Goal: Task Accomplishment & Management: Manage account settings

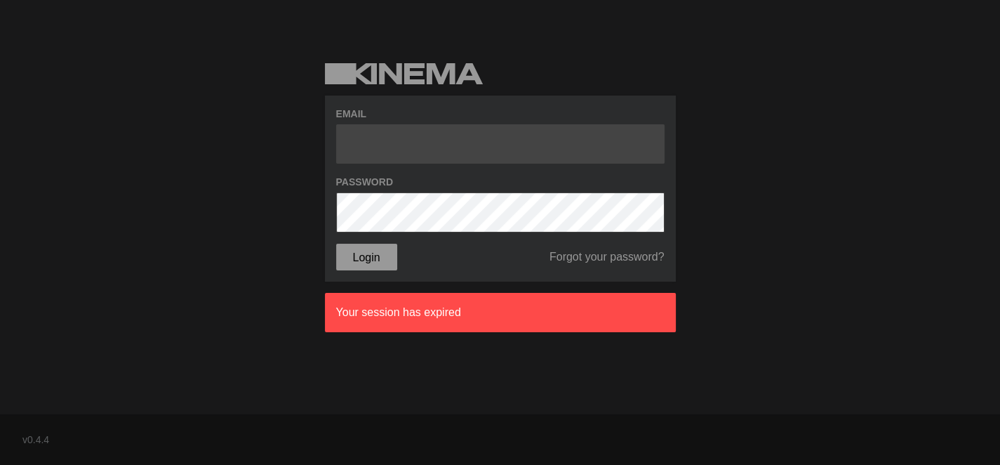
type input "[EMAIL_ADDRESS][DOMAIN_NAME]"
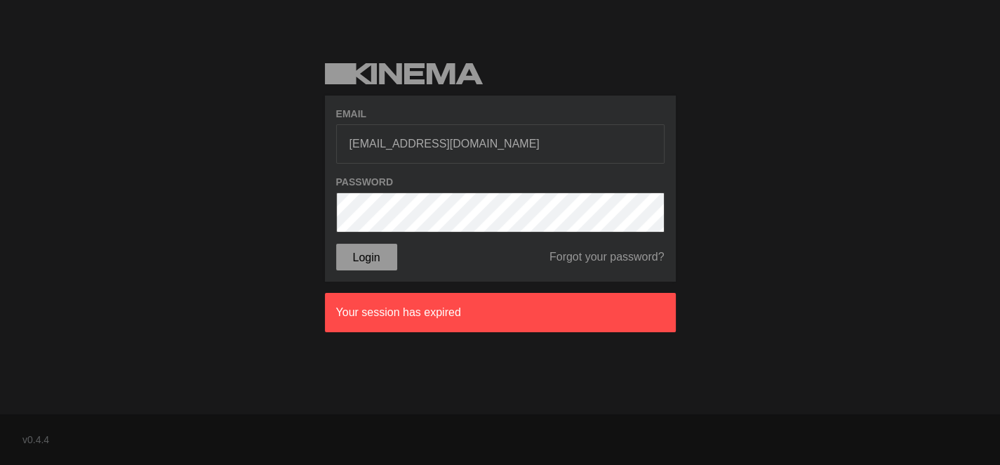
click at [371, 262] on form "Email [EMAIL_ADDRESS][DOMAIN_NAME] Password Login Forgot your password?" at bounding box center [500, 189] width 328 height 164
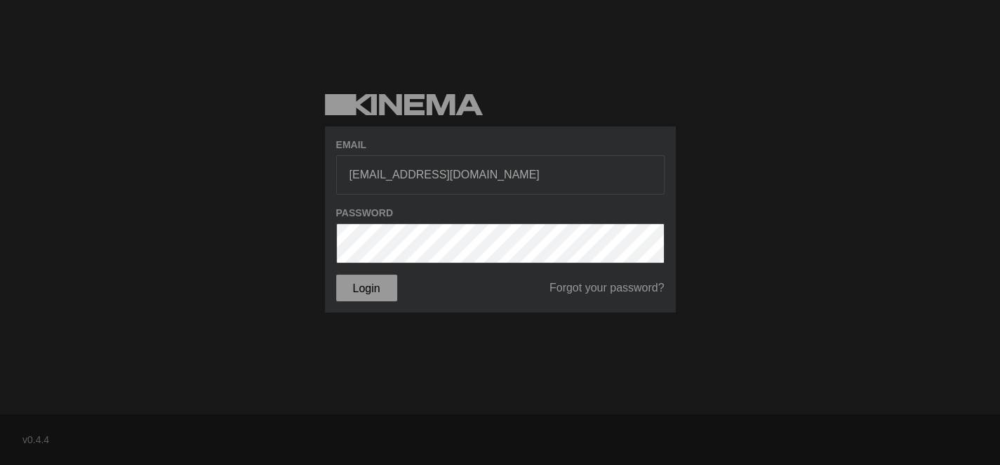
click at [365, 287] on button "Login" at bounding box center [366, 287] width 61 height 27
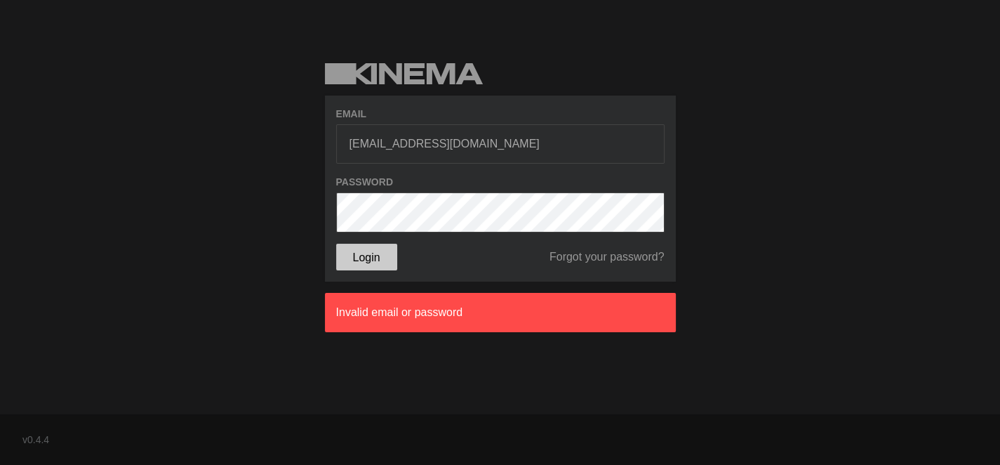
click at [360, 260] on button "Login" at bounding box center [366, 257] width 61 height 27
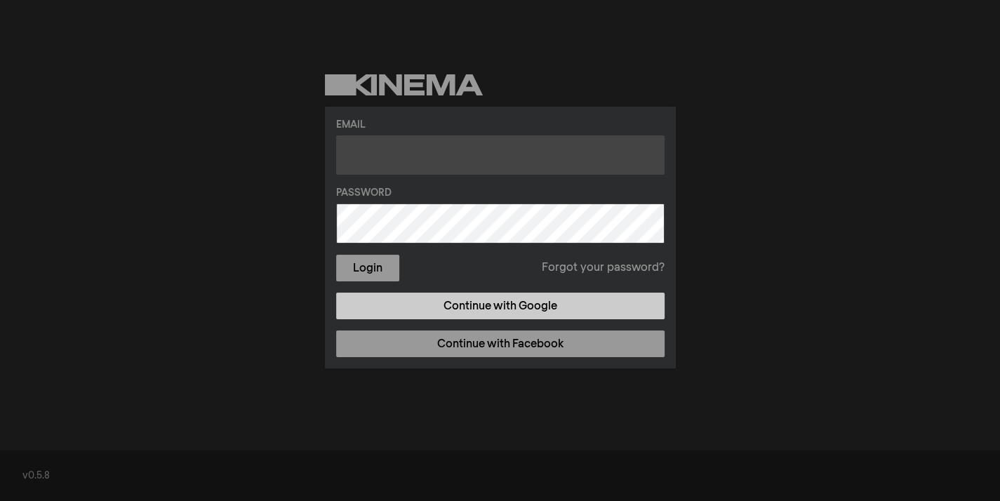
type input "[EMAIL_ADDRESS][DOMAIN_NAME]"
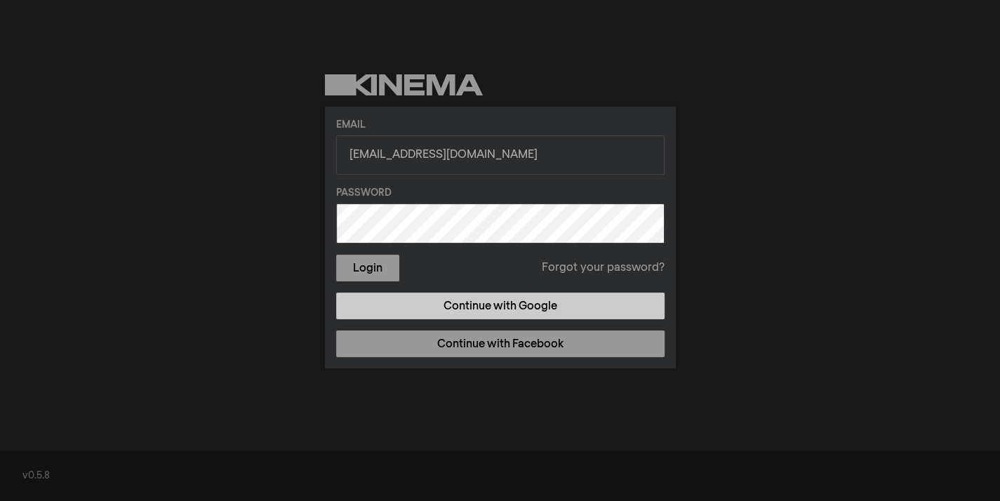
click at [452, 301] on link "Continue with Google" at bounding box center [500, 306] width 328 height 27
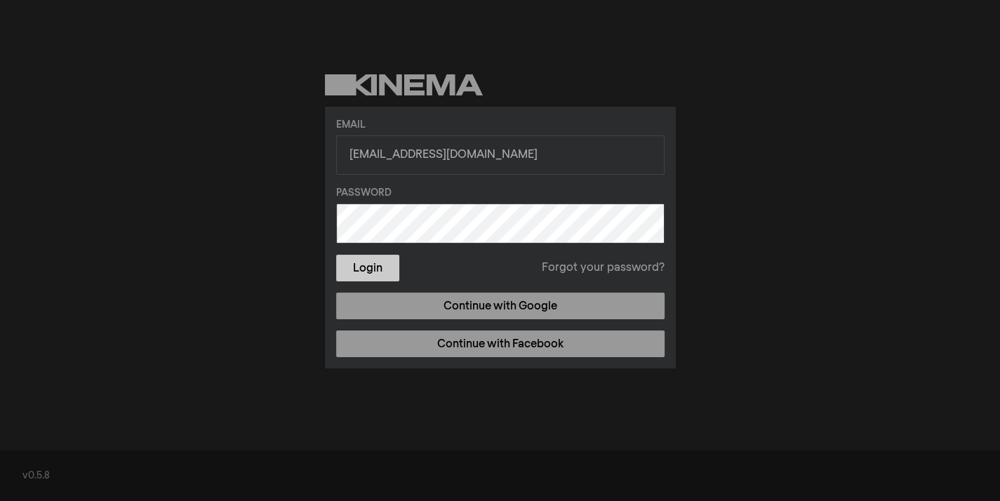
click at [358, 272] on button "Login" at bounding box center [367, 268] width 63 height 27
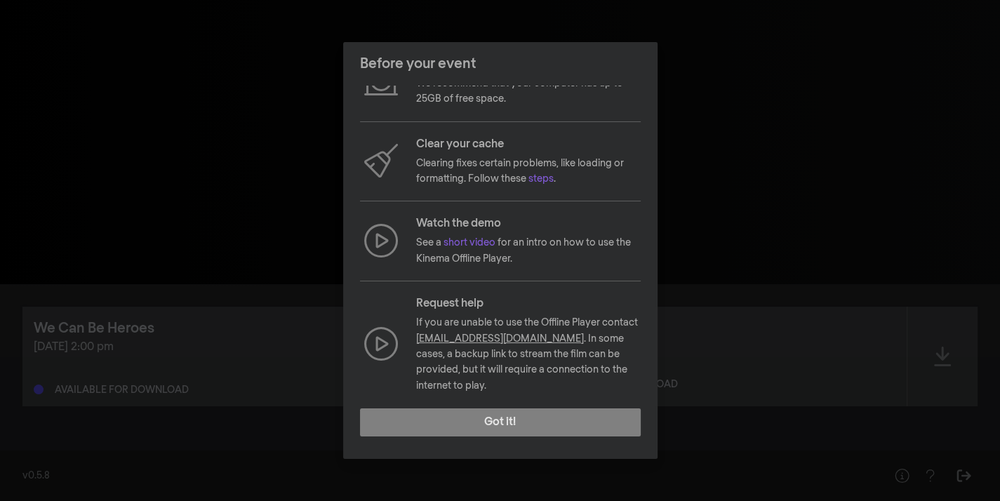
scroll to position [117, 0]
click at [531, 437] on footer "Got it!" at bounding box center [500, 428] width 314 height 62
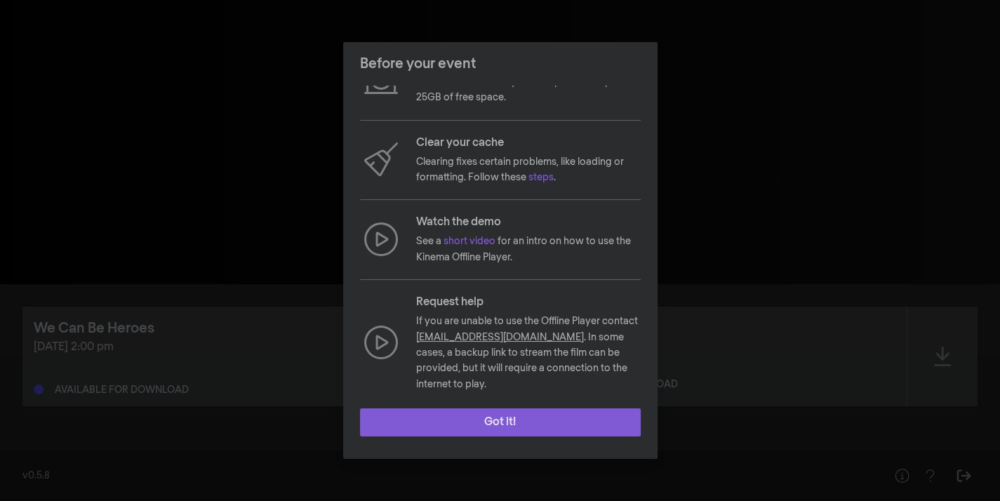
click at [523, 415] on button "Got it!" at bounding box center [500, 422] width 281 height 28
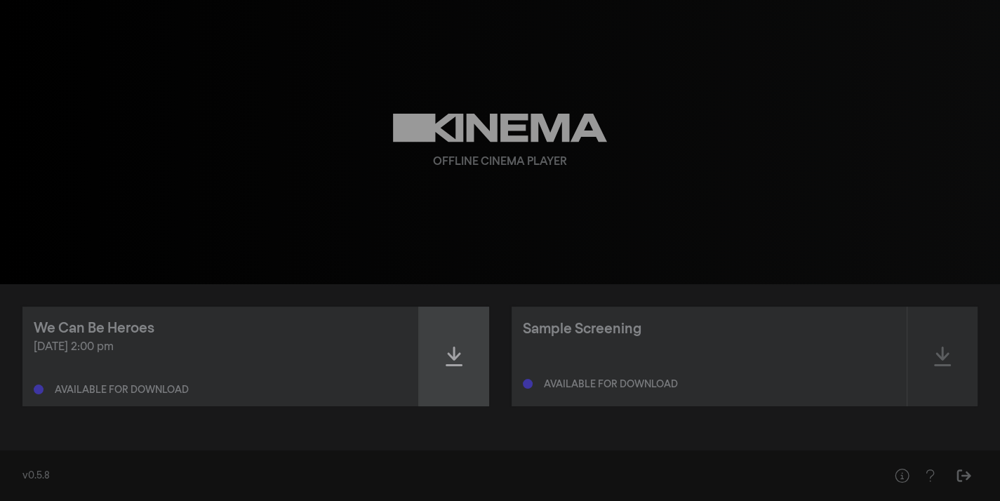
click at [441, 335] on div at bounding box center [454, 357] width 70 height 100
